Goal: Task Accomplishment & Management: Complete application form

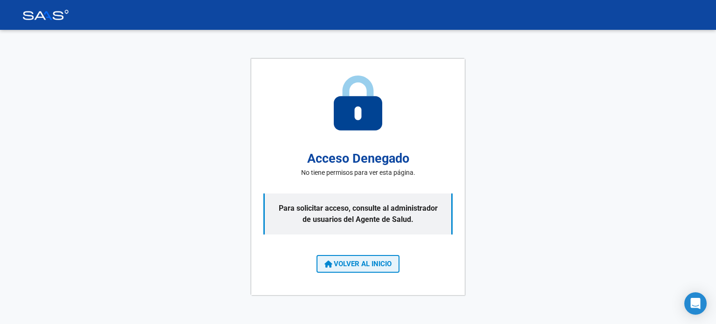
click at [345, 264] on span "VOLVER AL INICIO" at bounding box center [357, 264] width 67 height 8
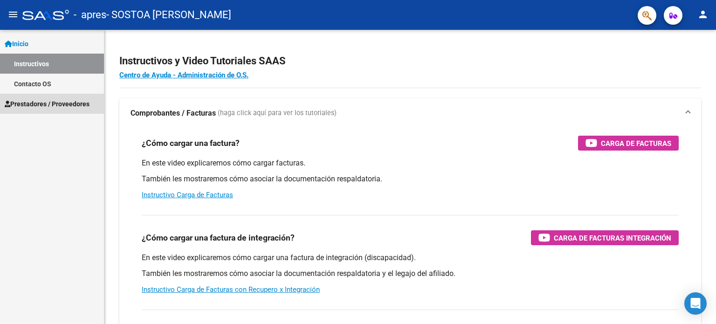
click at [44, 99] on span "Prestadores / Proveedores" at bounding box center [47, 104] width 85 height 10
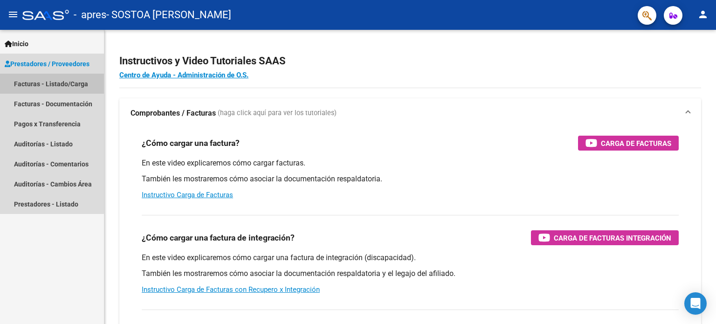
click at [41, 86] on link "Facturas - Listado/Carga" at bounding box center [52, 84] width 104 height 20
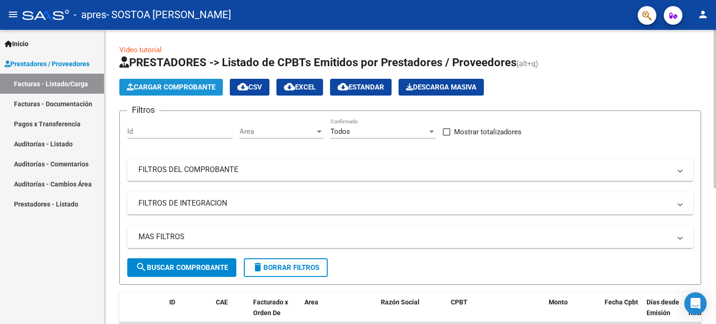
click at [175, 83] on span "Cargar Comprobante" at bounding box center [171, 87] width 89 height 8
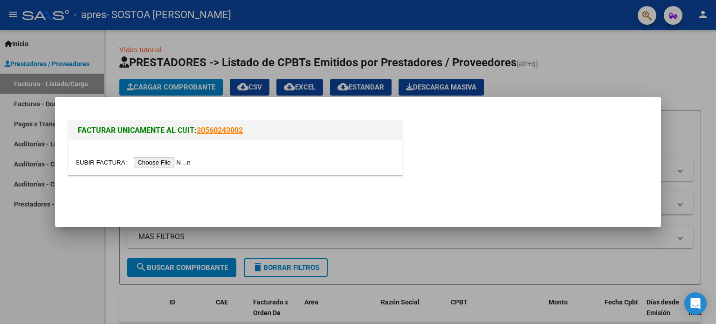
click at [173, 163] on input "file" at bounding box center [135, 163] width 118 height 10
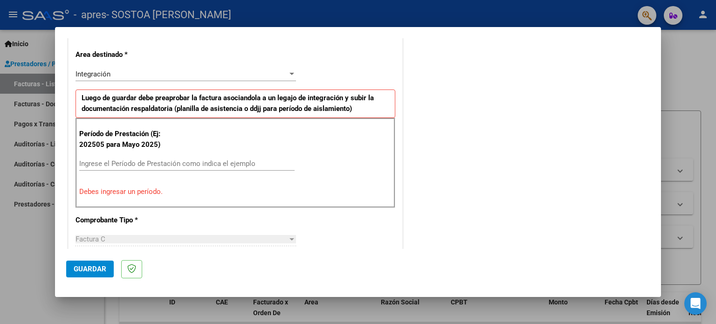
scroll to position [220, 0]
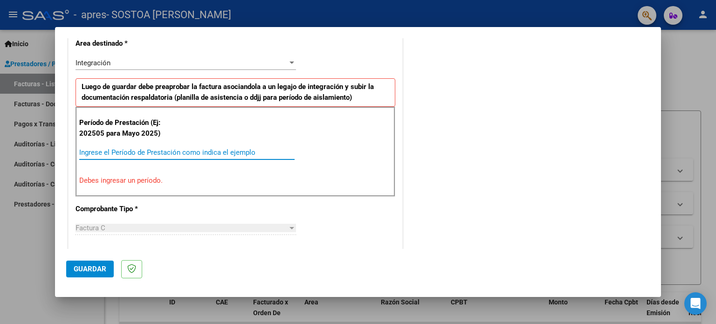
click at [177, 149] on input "Ingrese el Período de Prestación como indica el ejemplo" at bounding box center [186, 152] width 215 height 8
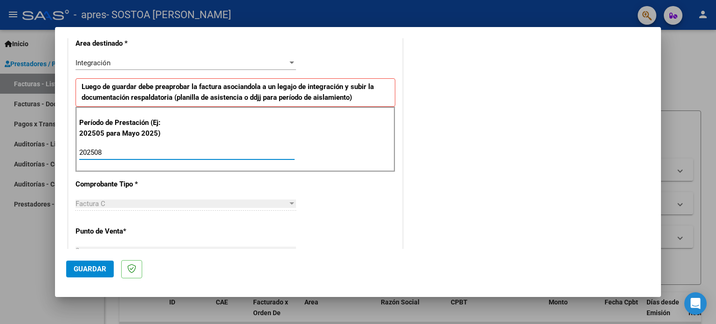
type input "202508"
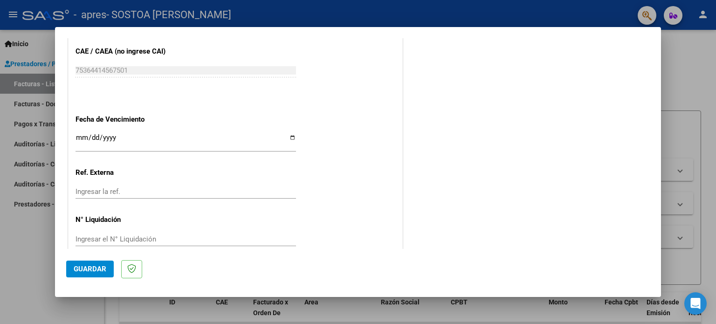
scroll to position [608, 0]
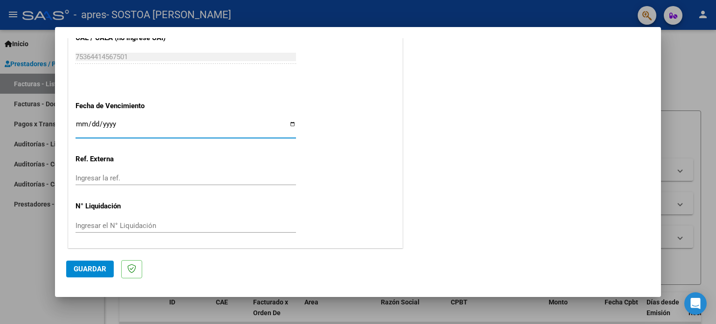
click at [291, 125] on input "Ingresar la fecha" at bounding box center [186, 127] width 220 height 15
type input "[DATE]"
click at [97, 272] on span "Guardar" at bounding box center [90, 269] width 33 height 8
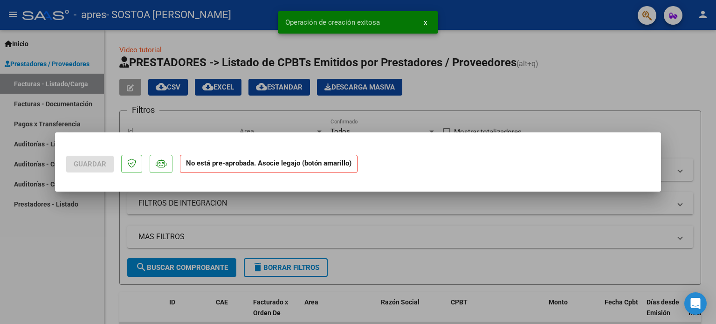
scroll to position [0, 0]
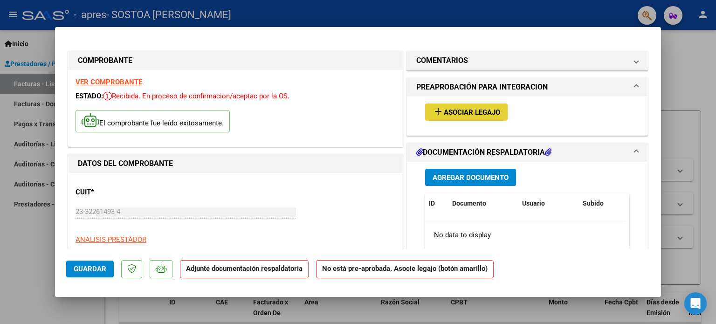
click at [468, 110] on span "Asociar Legajo" at bounding box center [472, 112] width 56 height 8
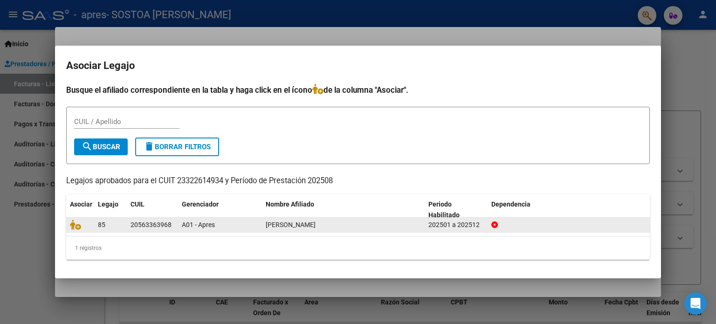
click at [481, 225] on div "202501 a 202512" at bounding box center [455, 225] width 55 height 11
click at [75, 222] on icon at bounding box center [75, 225] width 11 height 10
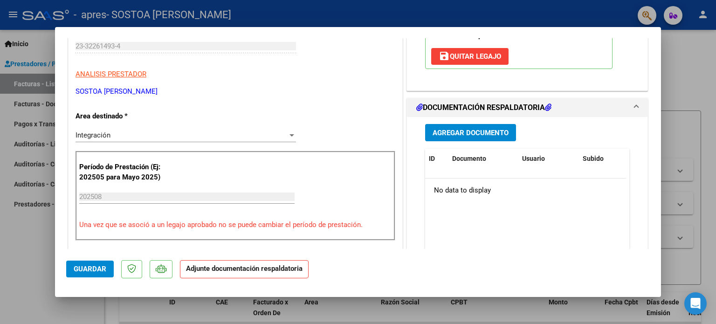
scroll to position [172, 0]
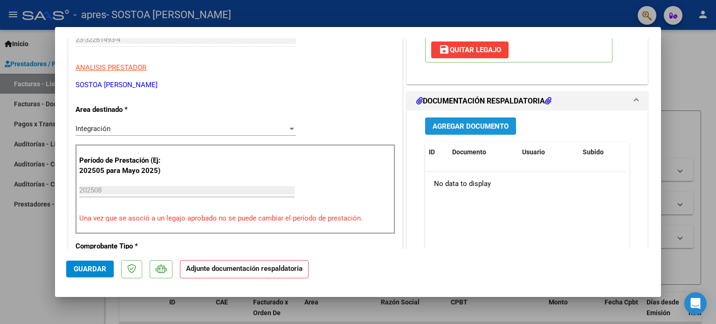
click at [451, 126] on span "Agregar Documento" at bounding box center [471, 126] width 76 height 8
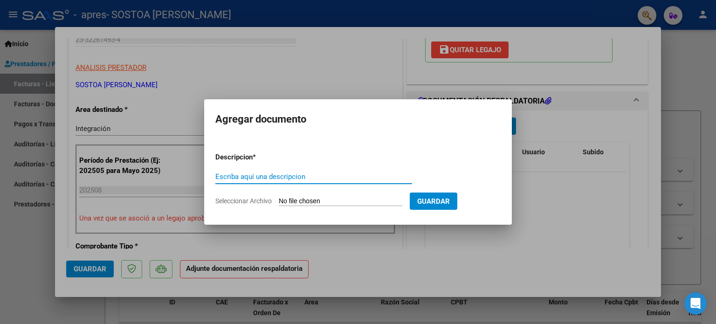
click at [301, 179] on input "Escriba aquí una descripcion" at bounding box center [313, 176] width 197 height 8
type input "Planilla de asistencia 082025 [PERSON_NAME]"
click at [261, 197] on span "Seleccionar Archivo" at bounding box center [243, 200] width 56 height 7
click at [279, 197] on input "Seleccionar Archivo" at bounding box center [341, 201] width 124 height 9
type input "C:\fakepath\[PERSON_NAME] 082025 asistencia .pdf"
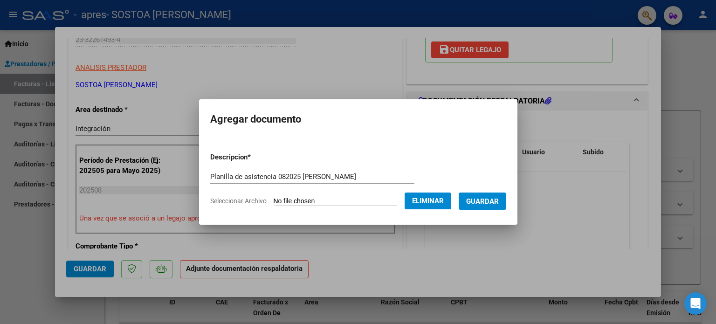
click at [494, 200] on span "Guardar" at bounding box center [482, 201] width 33 height 8
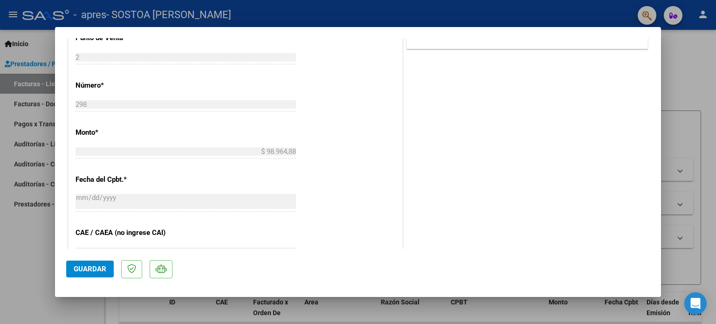
scroll to position [436, 0]
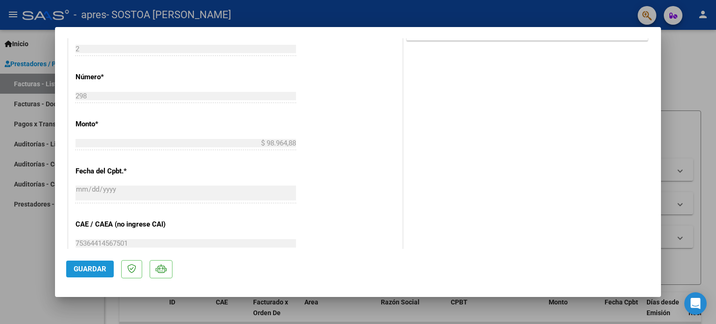
click at [81, 261] on button "Guardar" at bounding box center [90, 269] width 48 height 17
click at [34, 255] on div at bounding box center [358, 162] width 716 height 324
type input "$ 0,00"
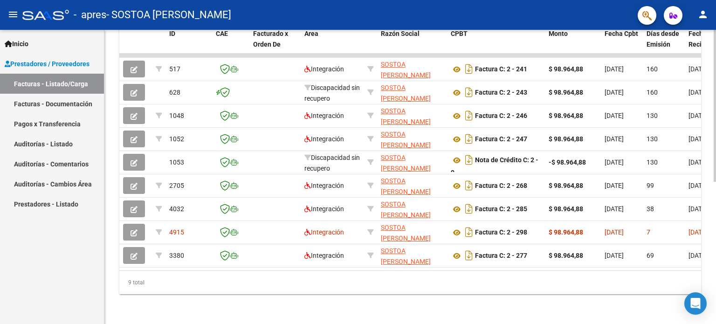
scroll to position [274, 0]
click at [716, 296] on div at bounding box center [715, 248] width 2 height 152
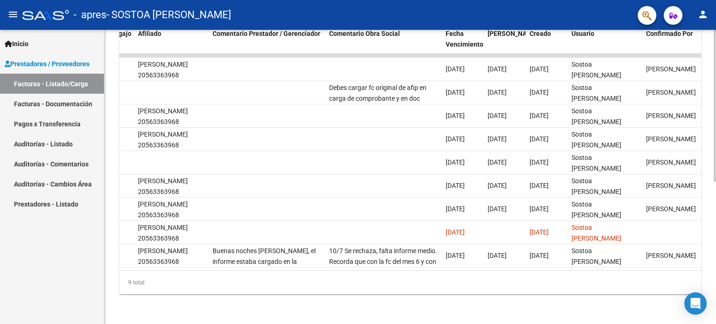
scroll to position [0, 1287]
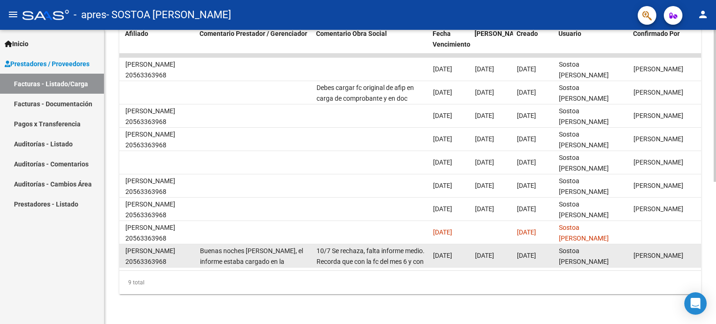
drag, startPoint x: 607, startPoint y: 263, endPoint x: 554, endPoint y: 258, distance: 53.4
click at [554, 258] on datatable-body "517 Integración SOSTOA [PERSON_NAME] 23322614934 Factura C: 2 - 241 $ 98.964,88…" at bounding box center [410, 162] width 582 height 217
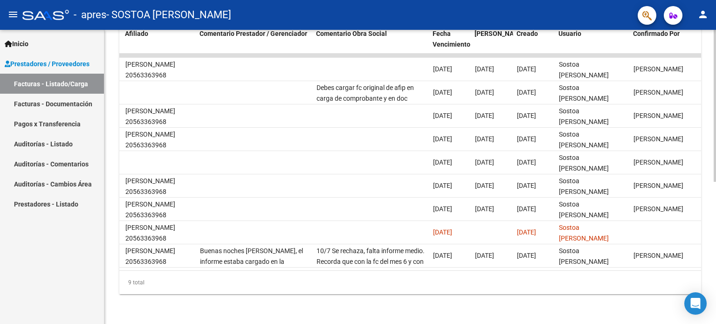
click at [556, 279] on div "9 total" at bounding box center [410, 282] width 582 height 23
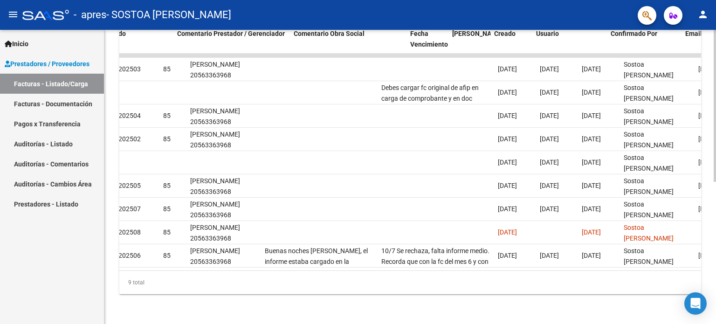
scroll to position [0, 1384]
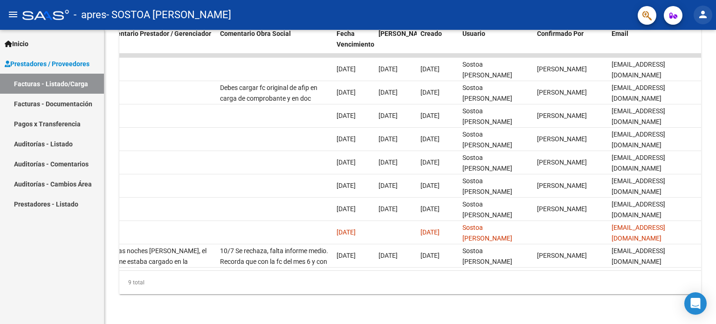
click at [703, 13] on mat-icon "person" at bounding box center [702, 14] width 11 height 11
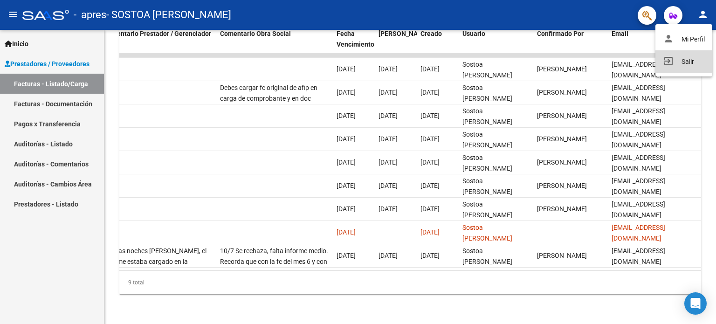
click at [684, 66] on button "exit_to_app Salir" at bounding box center [683, 61] width 57 height 22
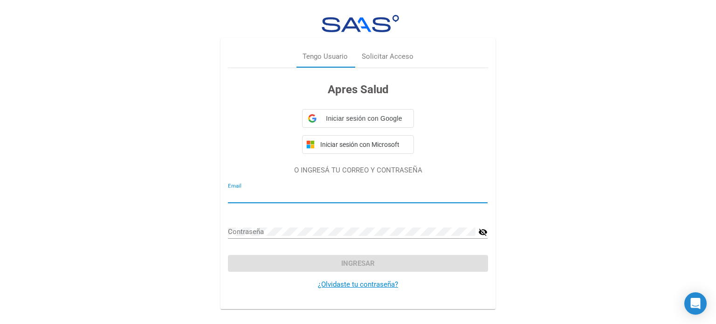
type input "[EMAIL_ADDRESS][DOMAIN_NAME]"
